Goal: Check status: Check status

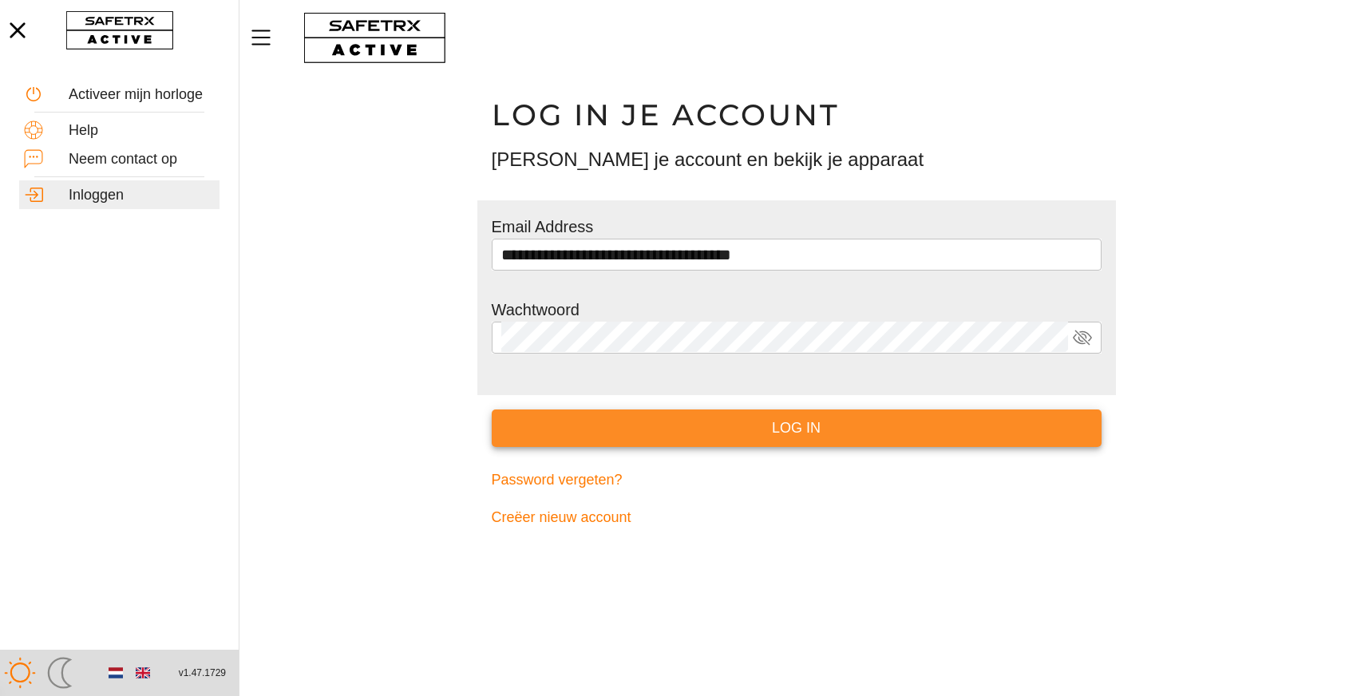
click at [785, 433] on span "Log in" at bounding box center [797, 428] width 584 height 25
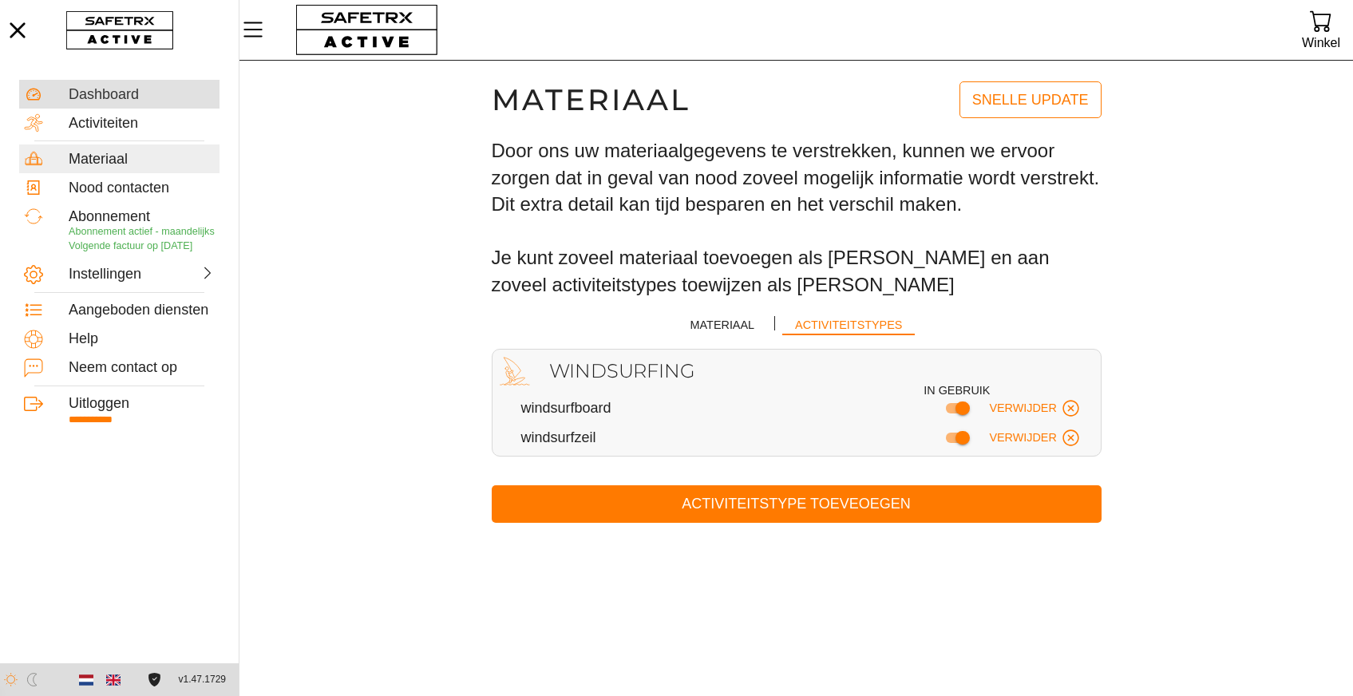
click at [93, 97] on div "Dashboard" at bounding box center [142, 95] width 146 height 18
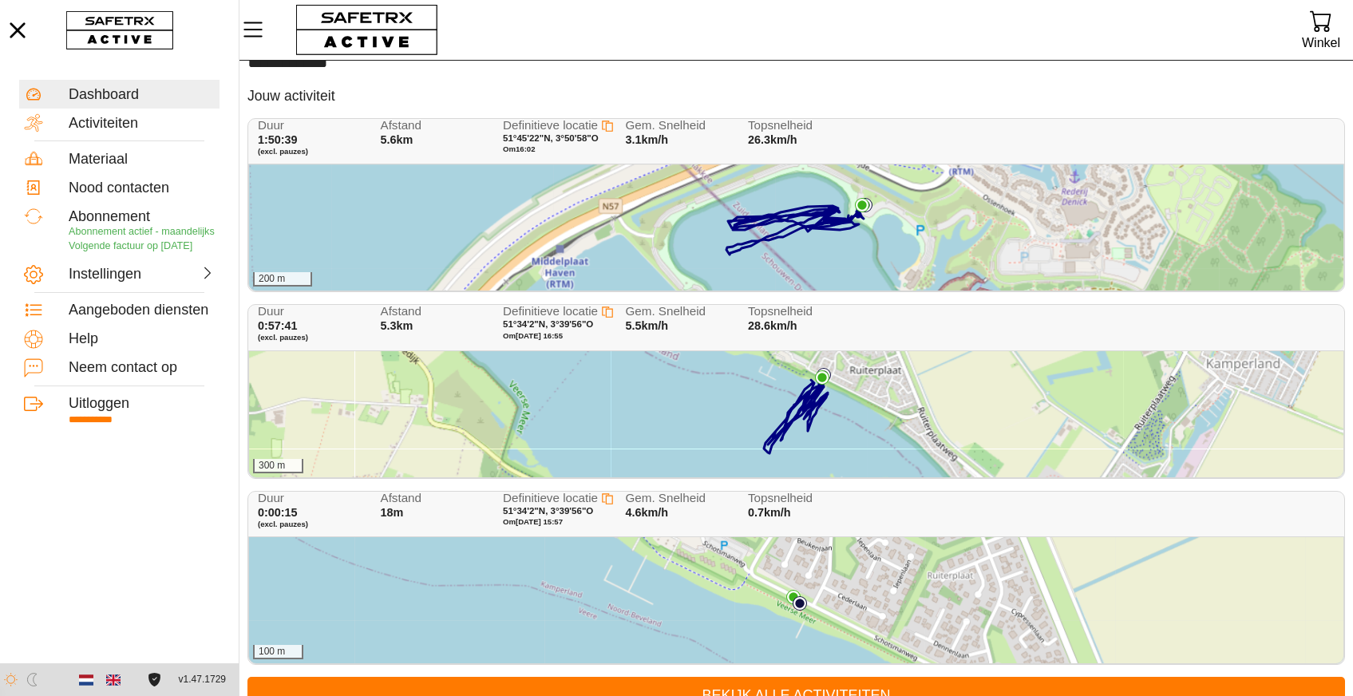
scroll to position [59, 0]
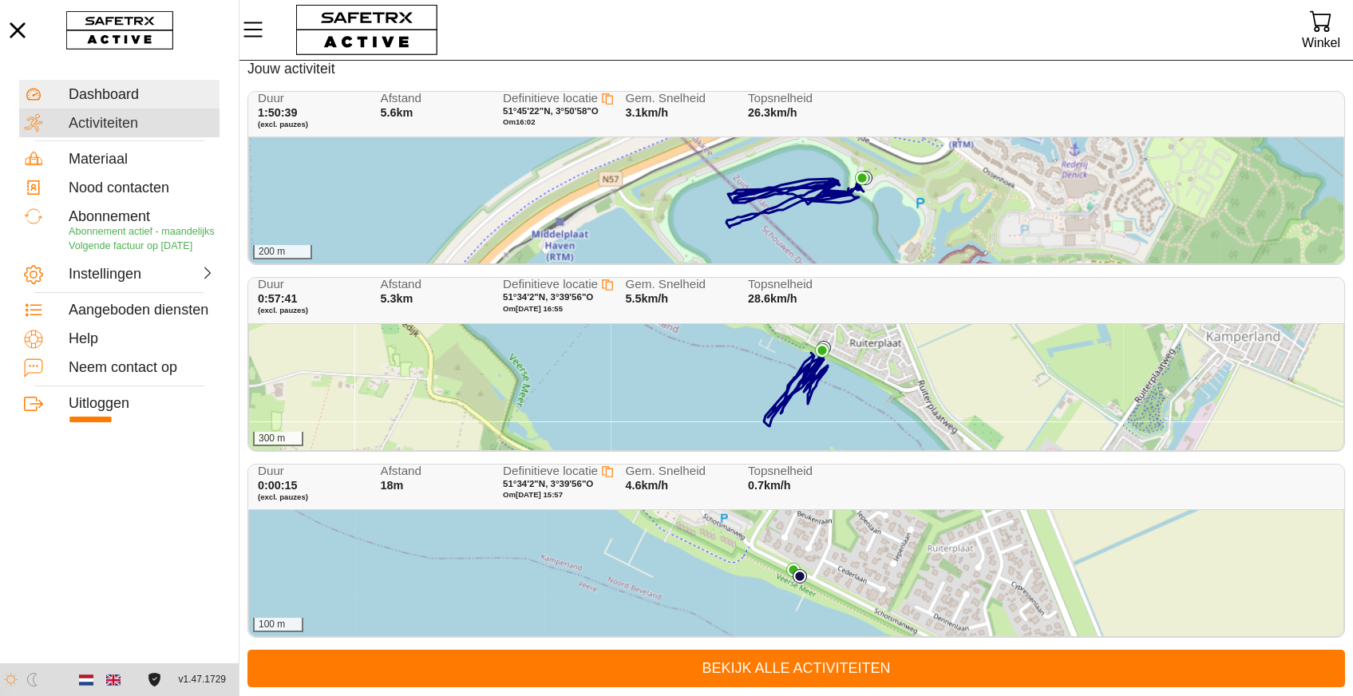
click at [126, 118] on div "Activiteiten" at bounding box center [142, 124] width 146 height 18
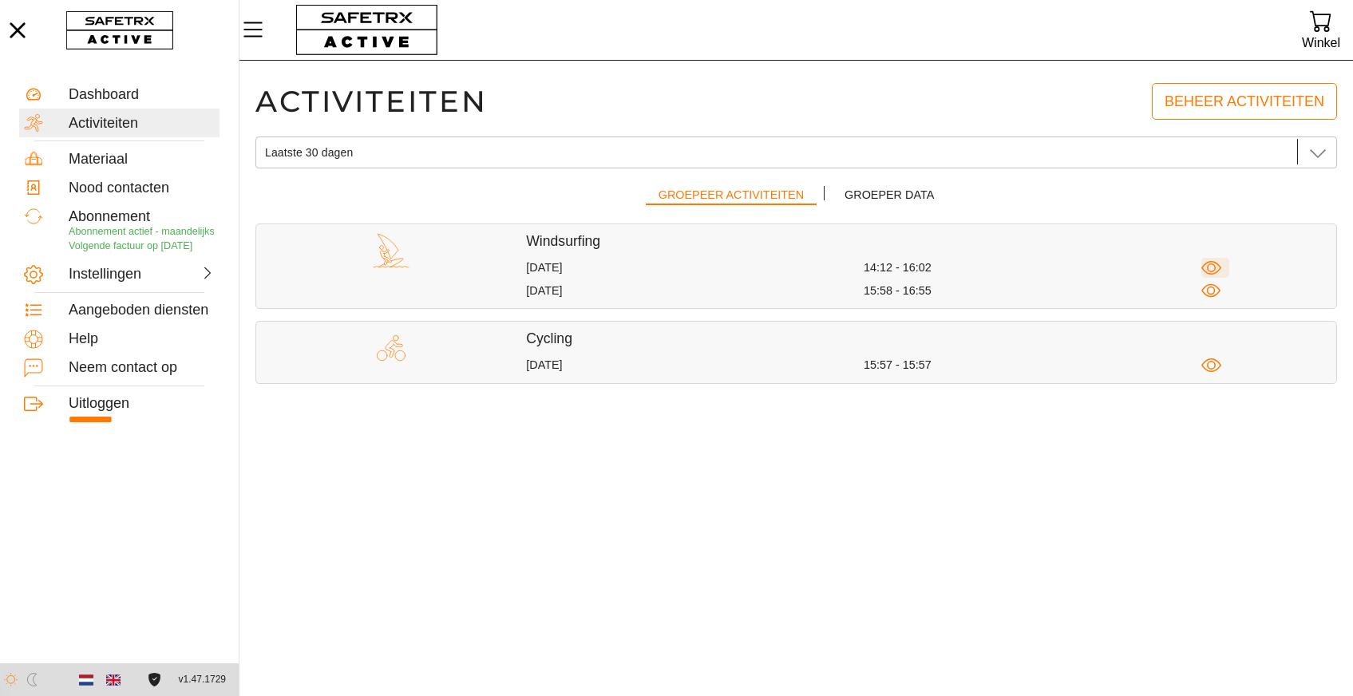
click at [1212, 265] on icon "button" at bounding box center [1211, 268] width 20 height 20
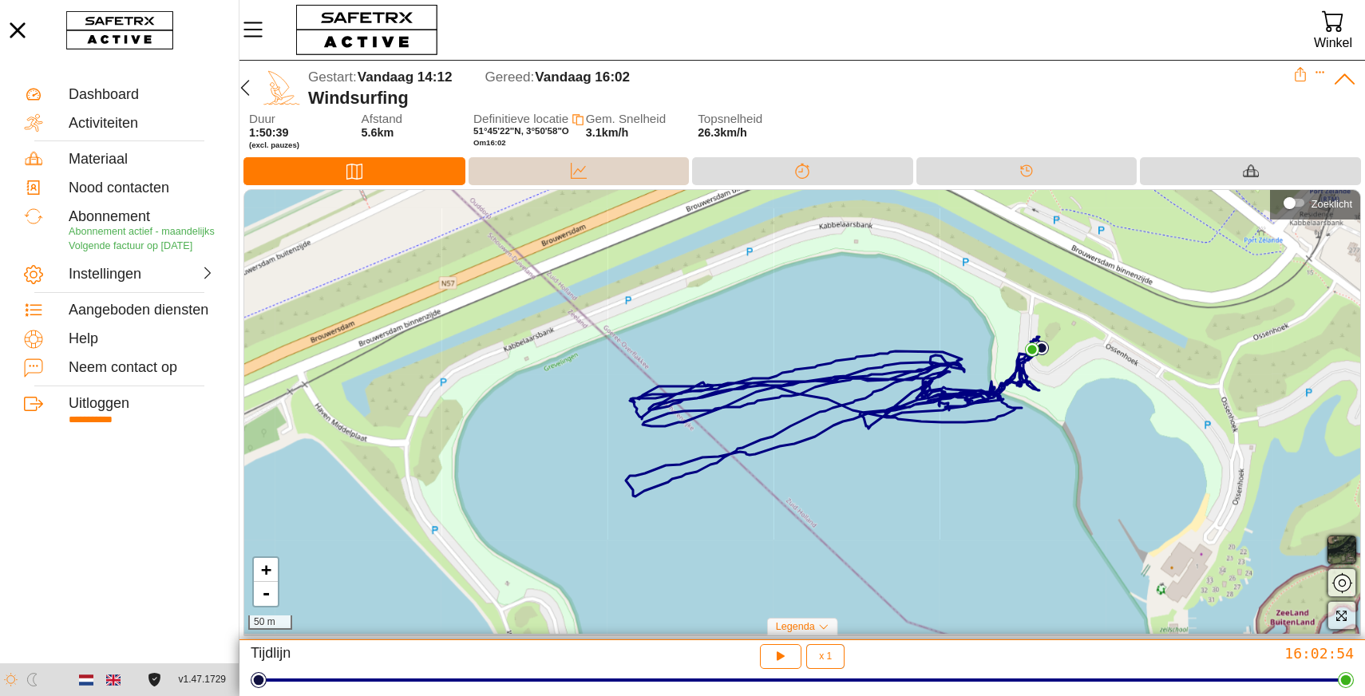
click at [607, 164] on div "Data" at bounding box center [579, 171] width 221 height 28
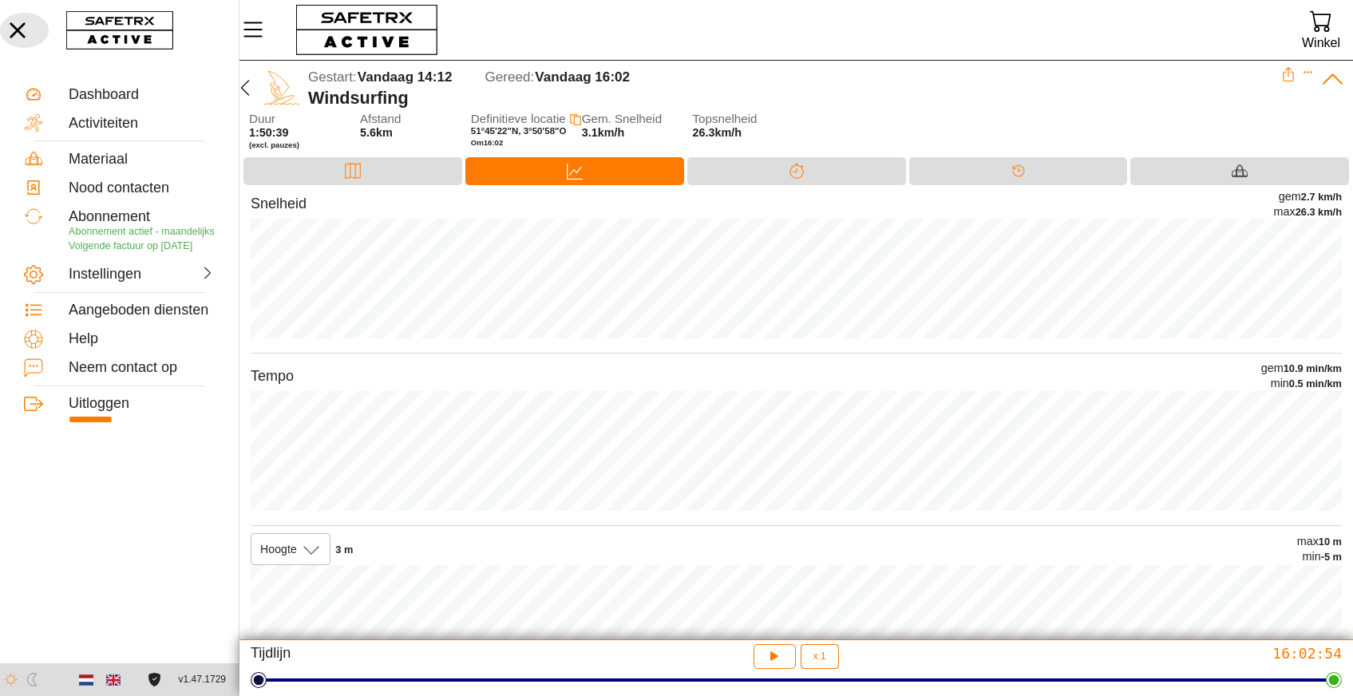
click at [10, 38] on icon "button" at bounding box center [17, 30] width 35 height 35
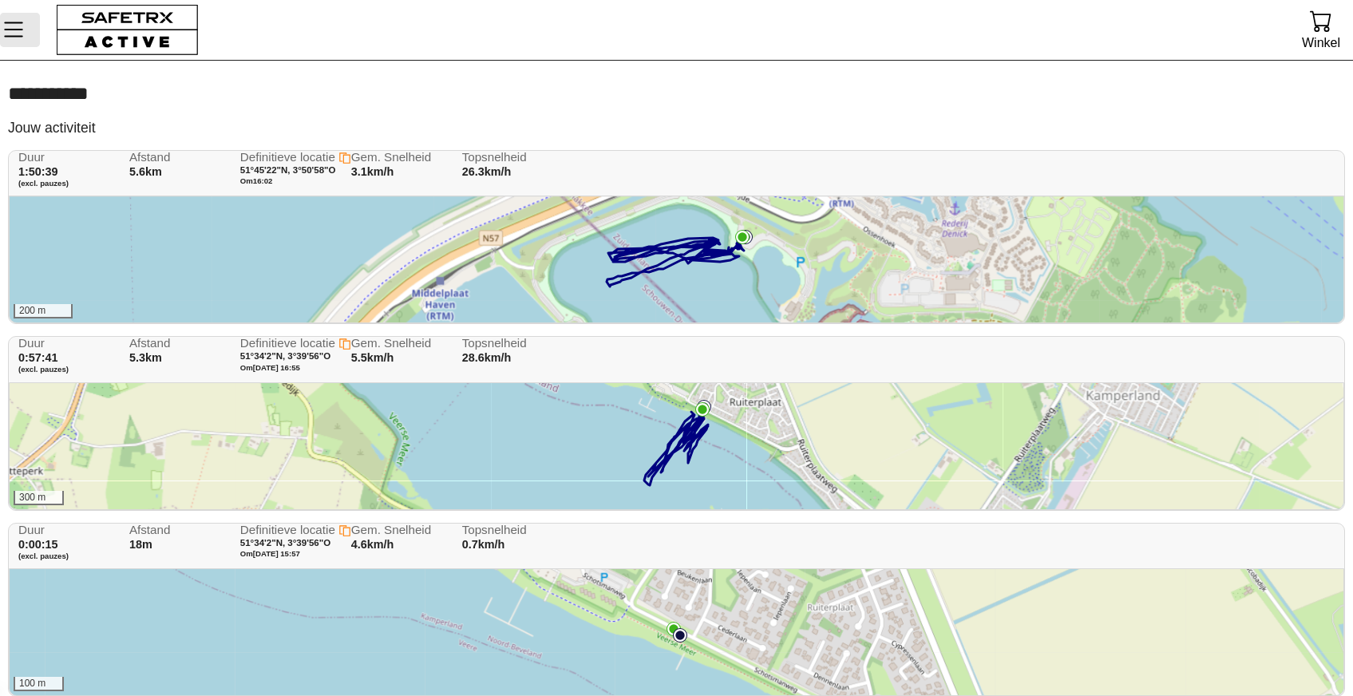
click at [20, 18] on icon "Menu" at bounding box center [13, 29] width 27 height 27
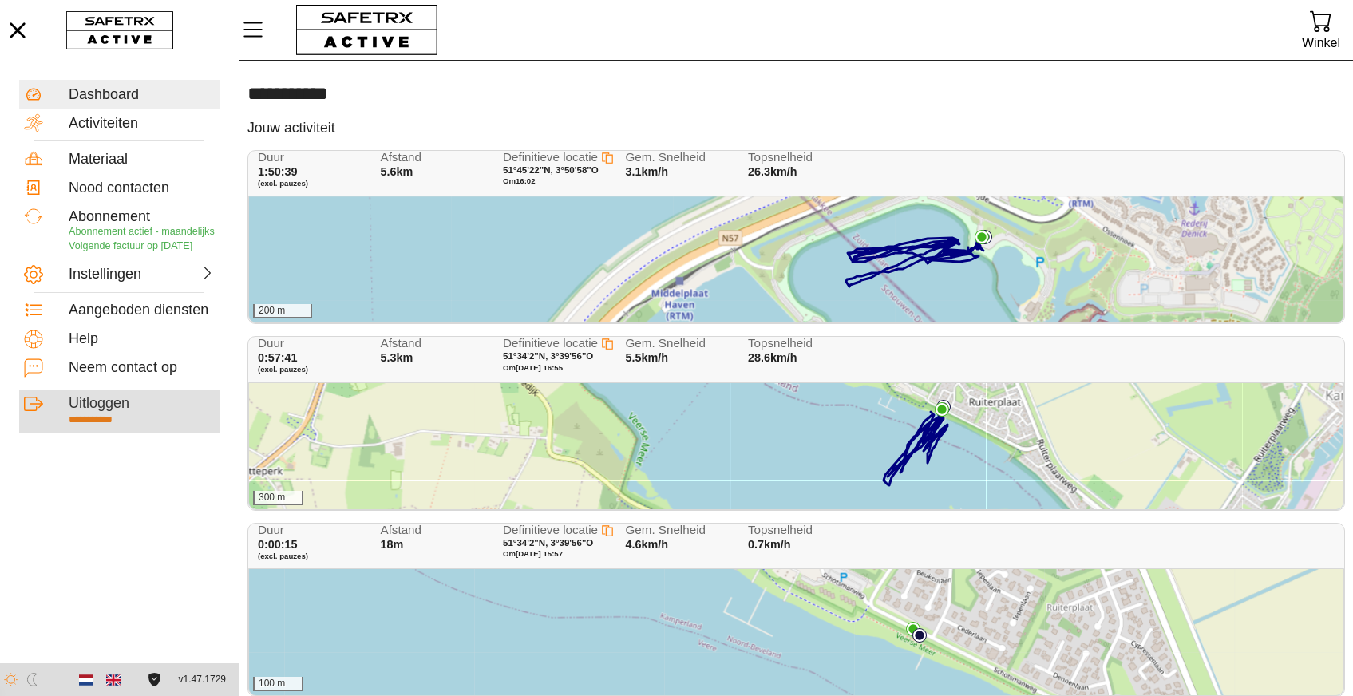
click at [106, 413] on div "Uitloggen" at bounding box center [142, 404] width 146 height 18
